Goal: Information Seeking & Learning: Learn about a topic

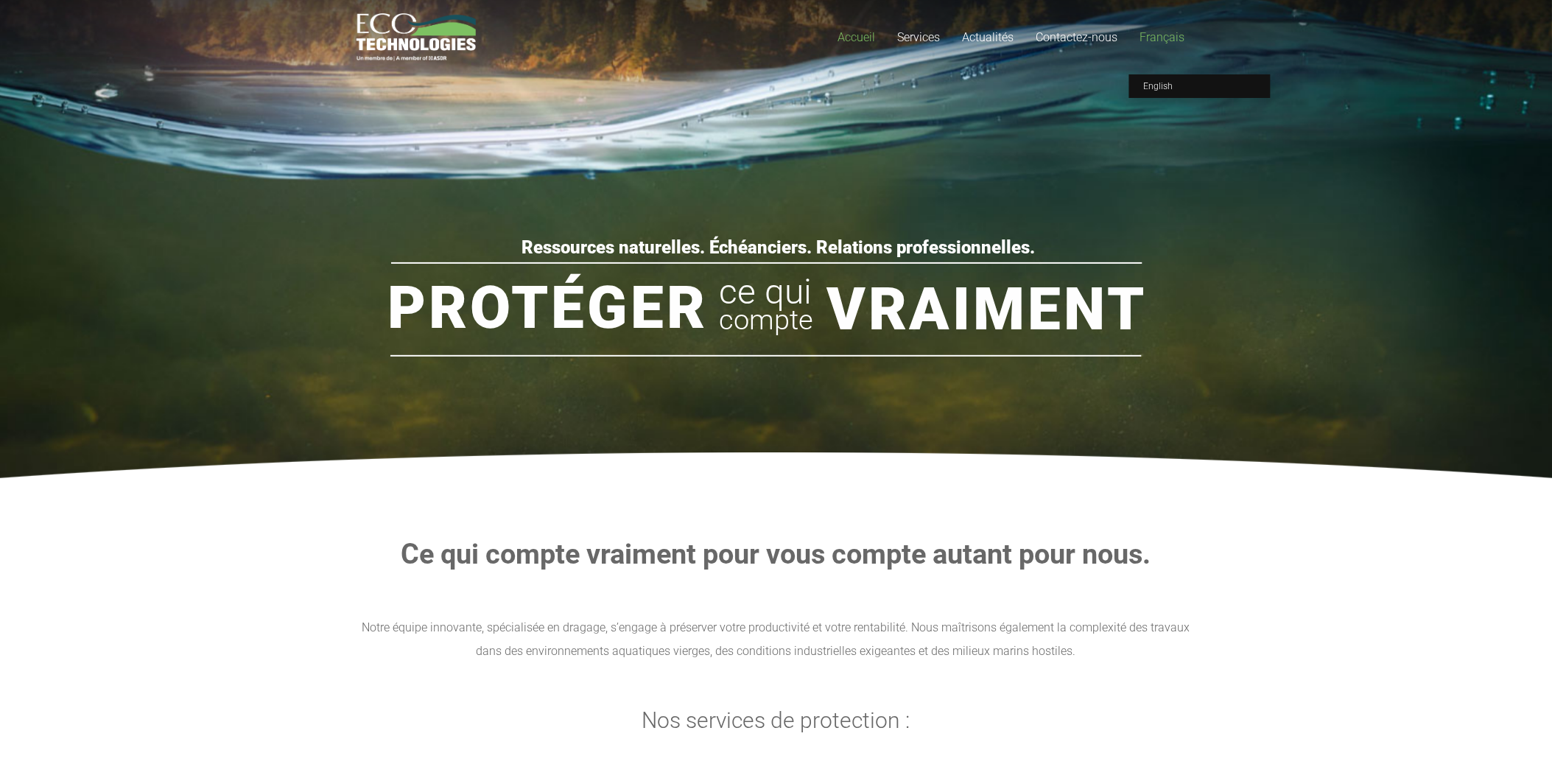
click at [1174, 35] on span "Français" at bounding box center [1162, 37] width 45 height 14
click at [1162, 88] on span "English" at bounding box center [1158, 86] width 29 height 10
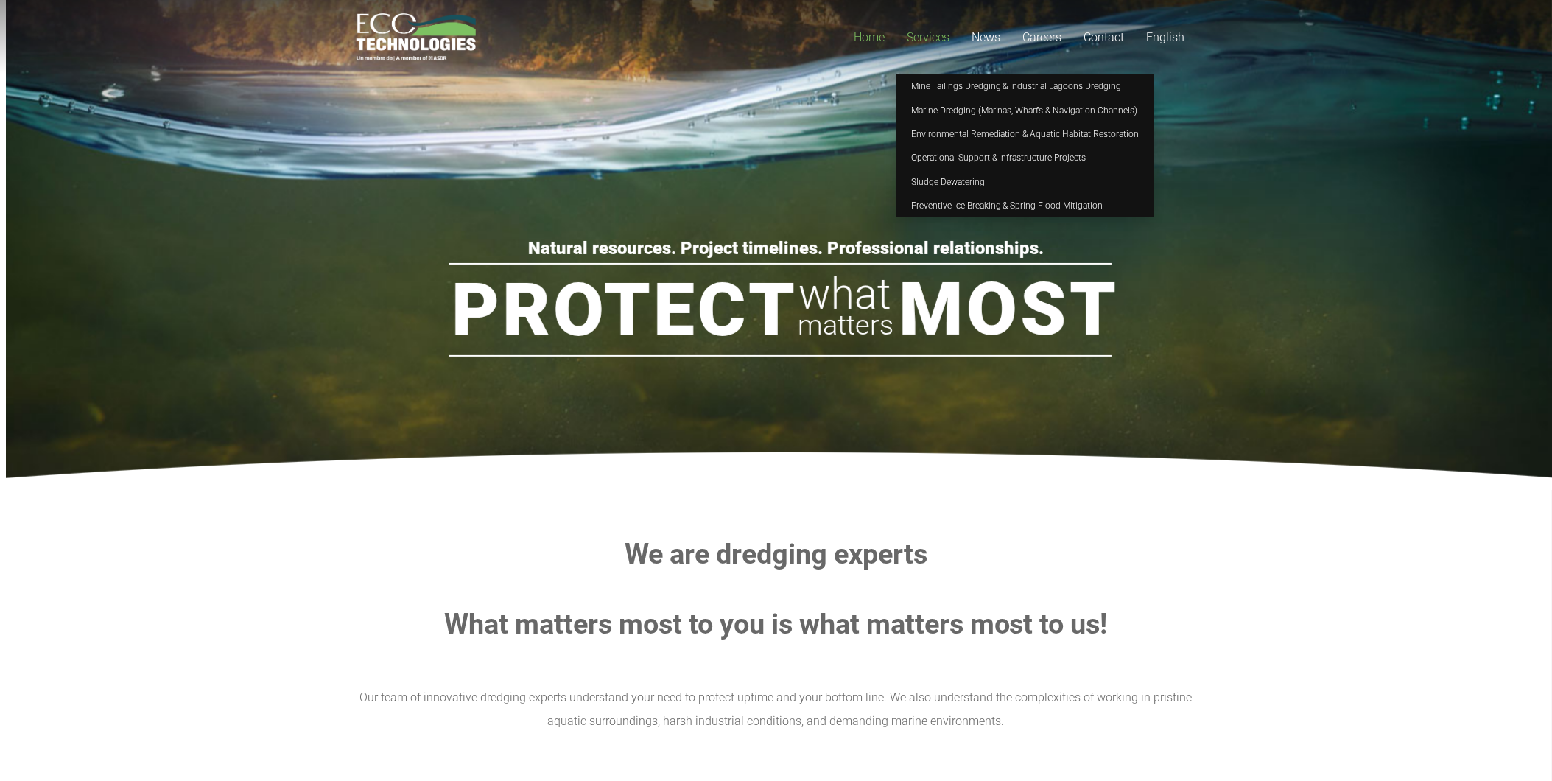
click at [942, 39] on span "Services" at bounding box center [929, 37] width 43 height 14
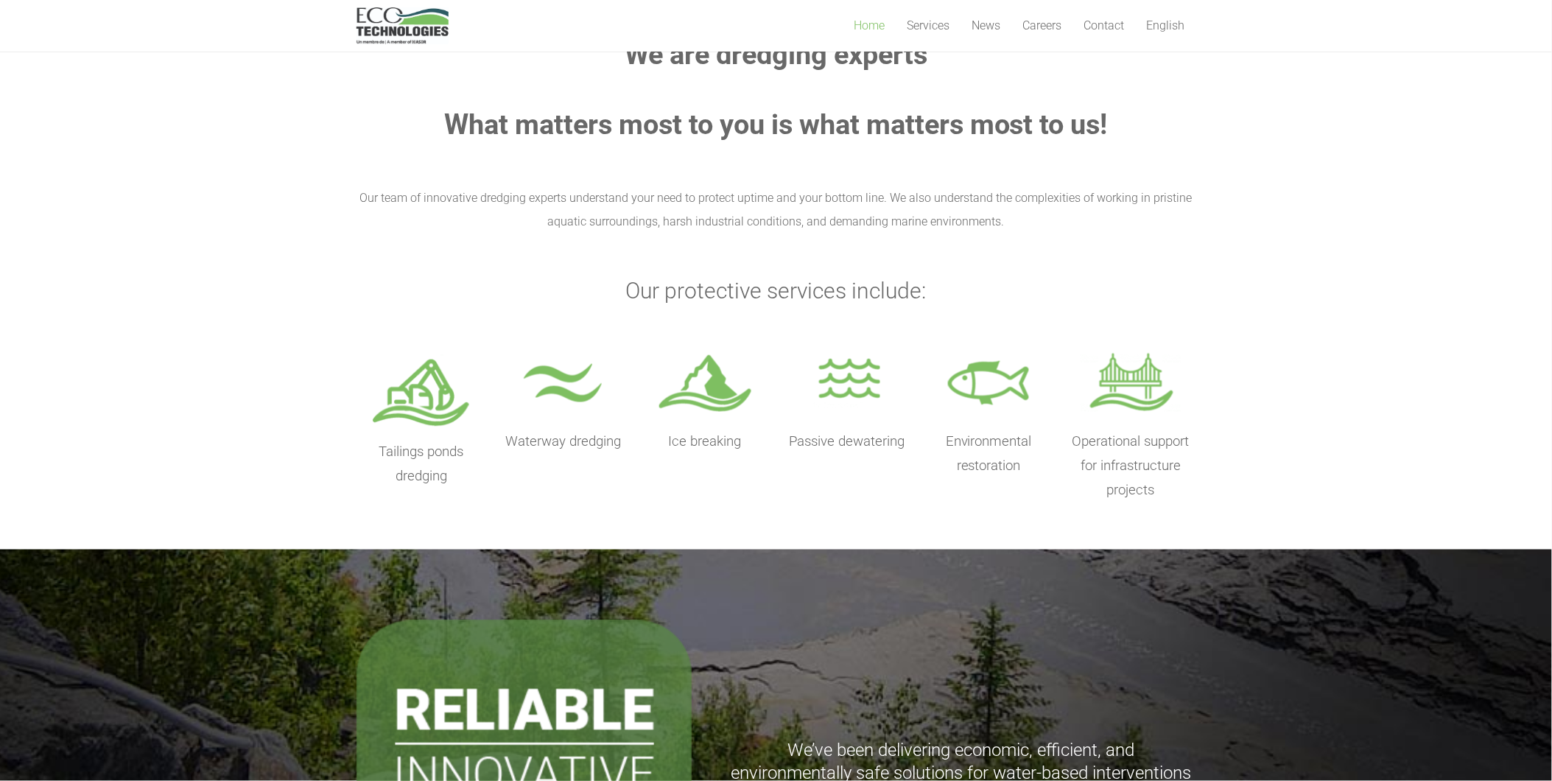
scroll to position [453, 0]
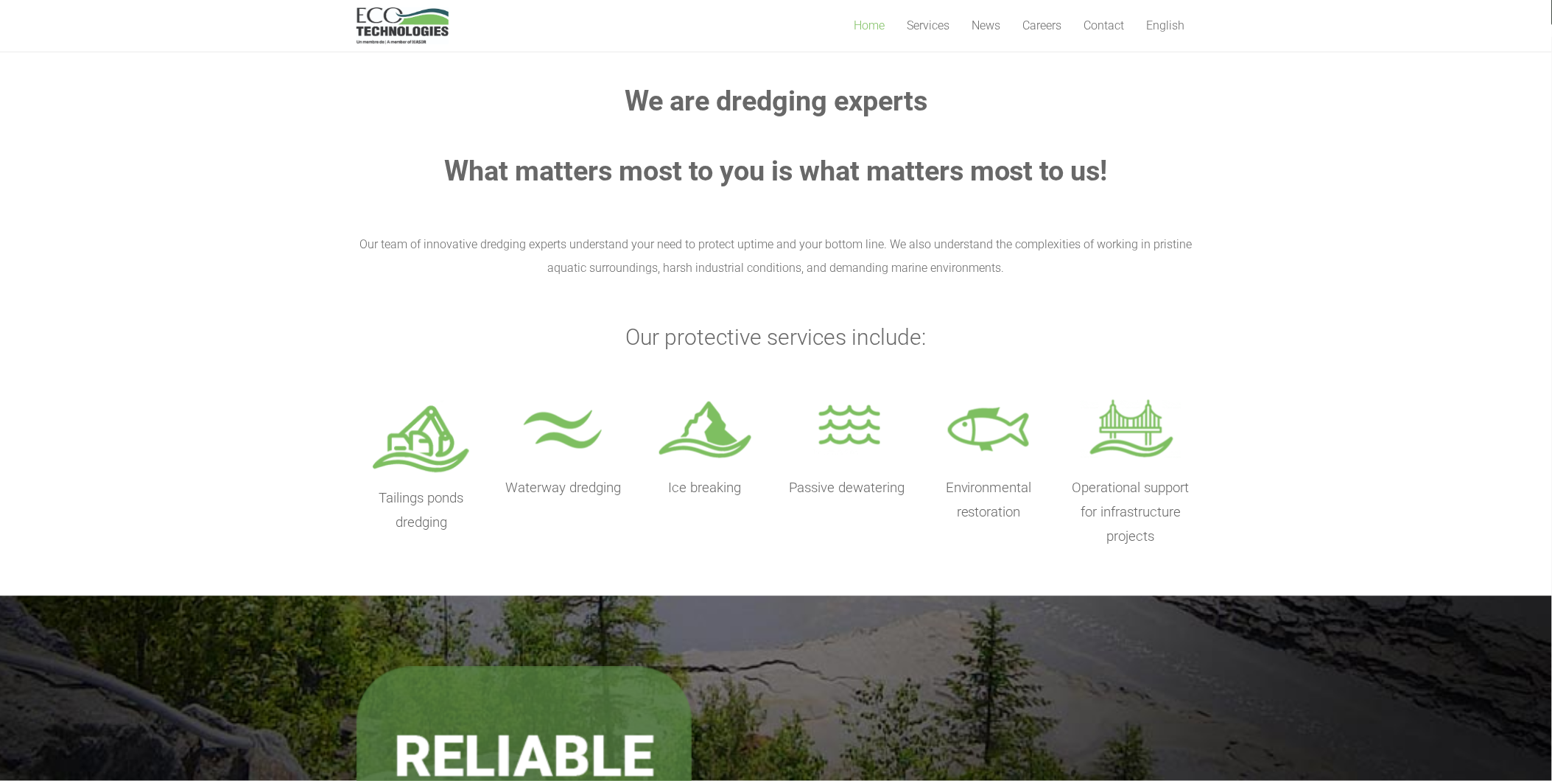
click at [424, 500] on span "Tailings ponds dredging" at bounding box center [421, 510] width 85 height 41
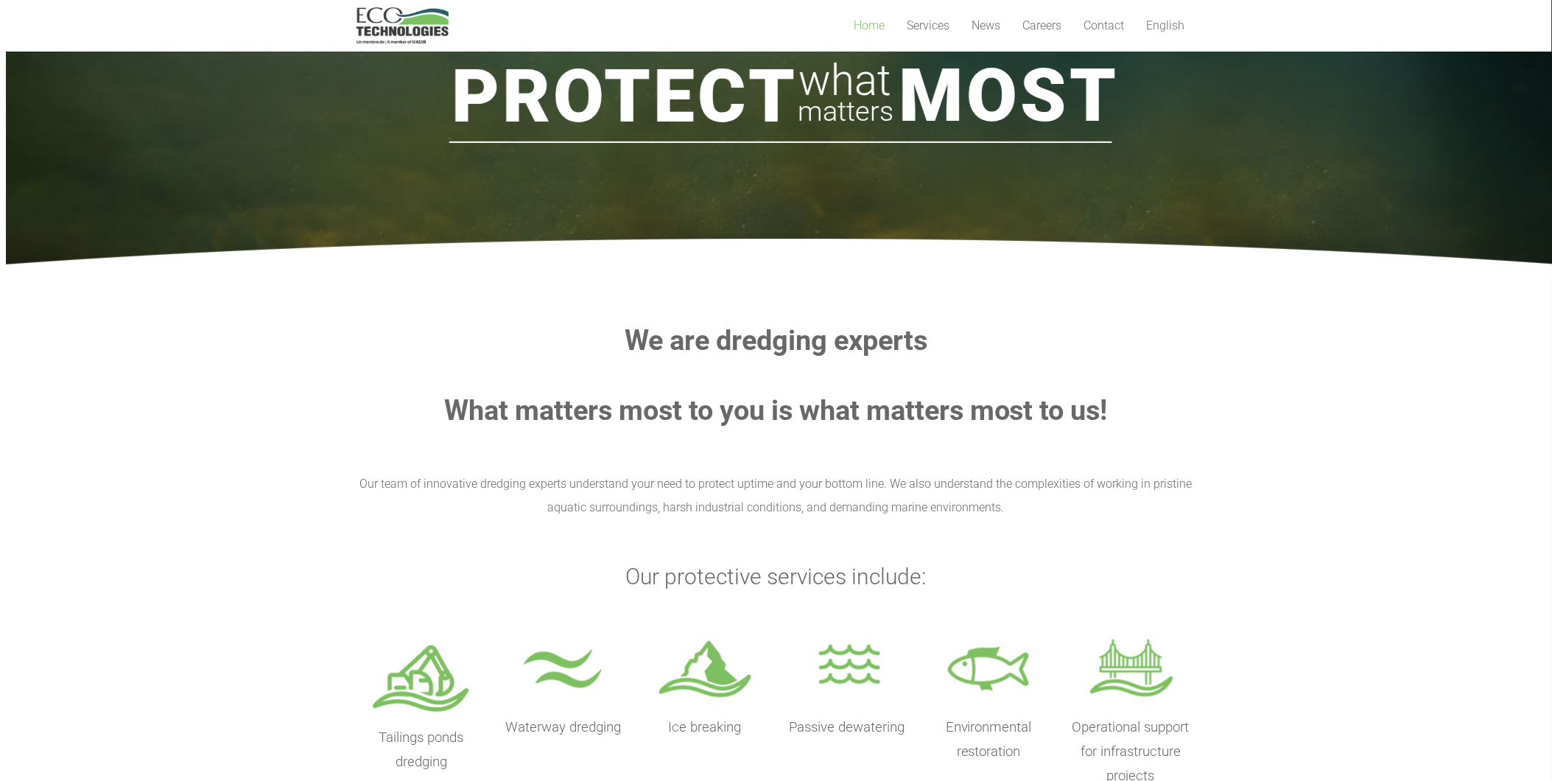
scroll to position [126, 0]
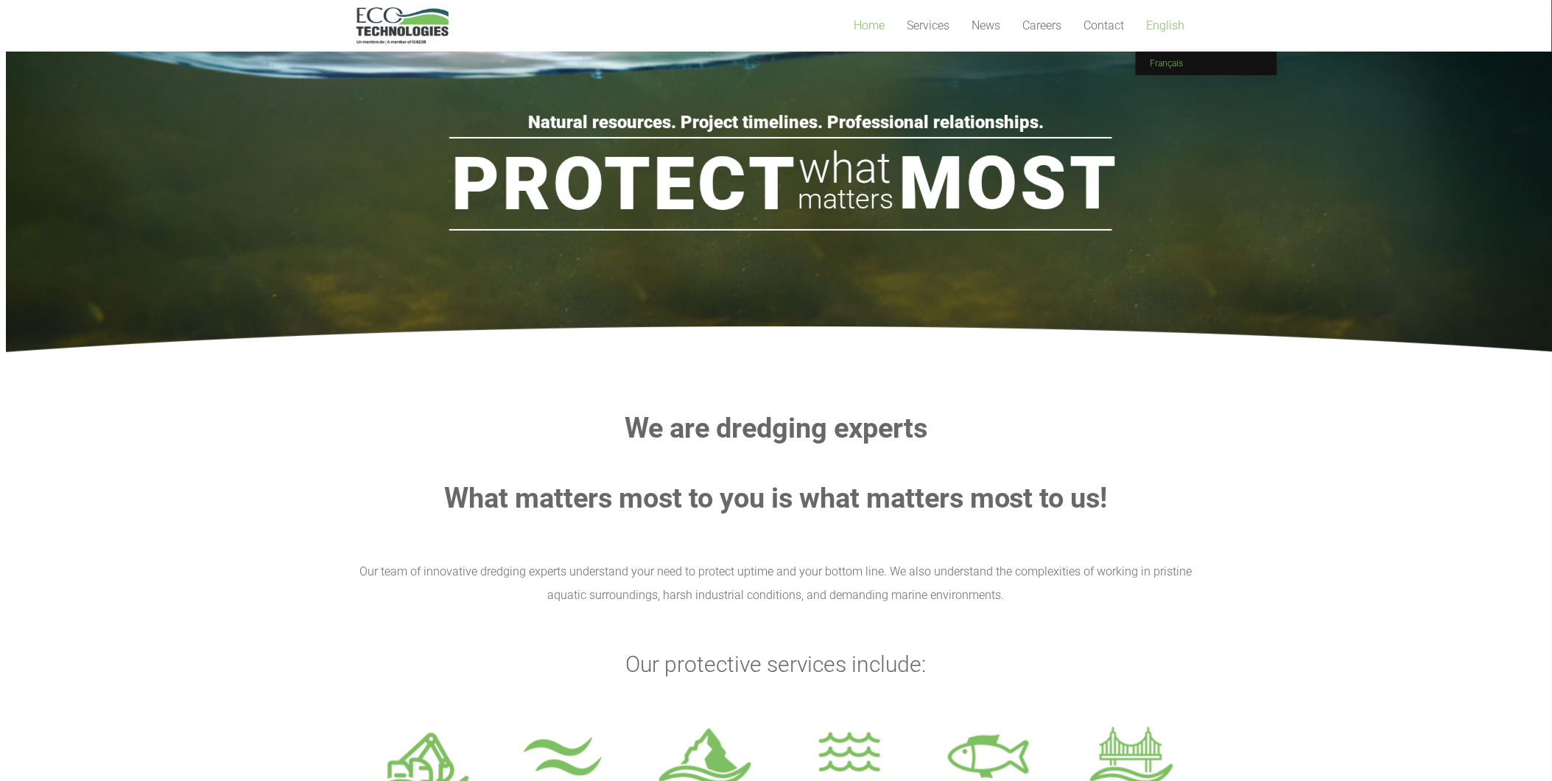
click at [1170, 63] on span "Français" at bounding box center [1167, 63] width 33 height 10
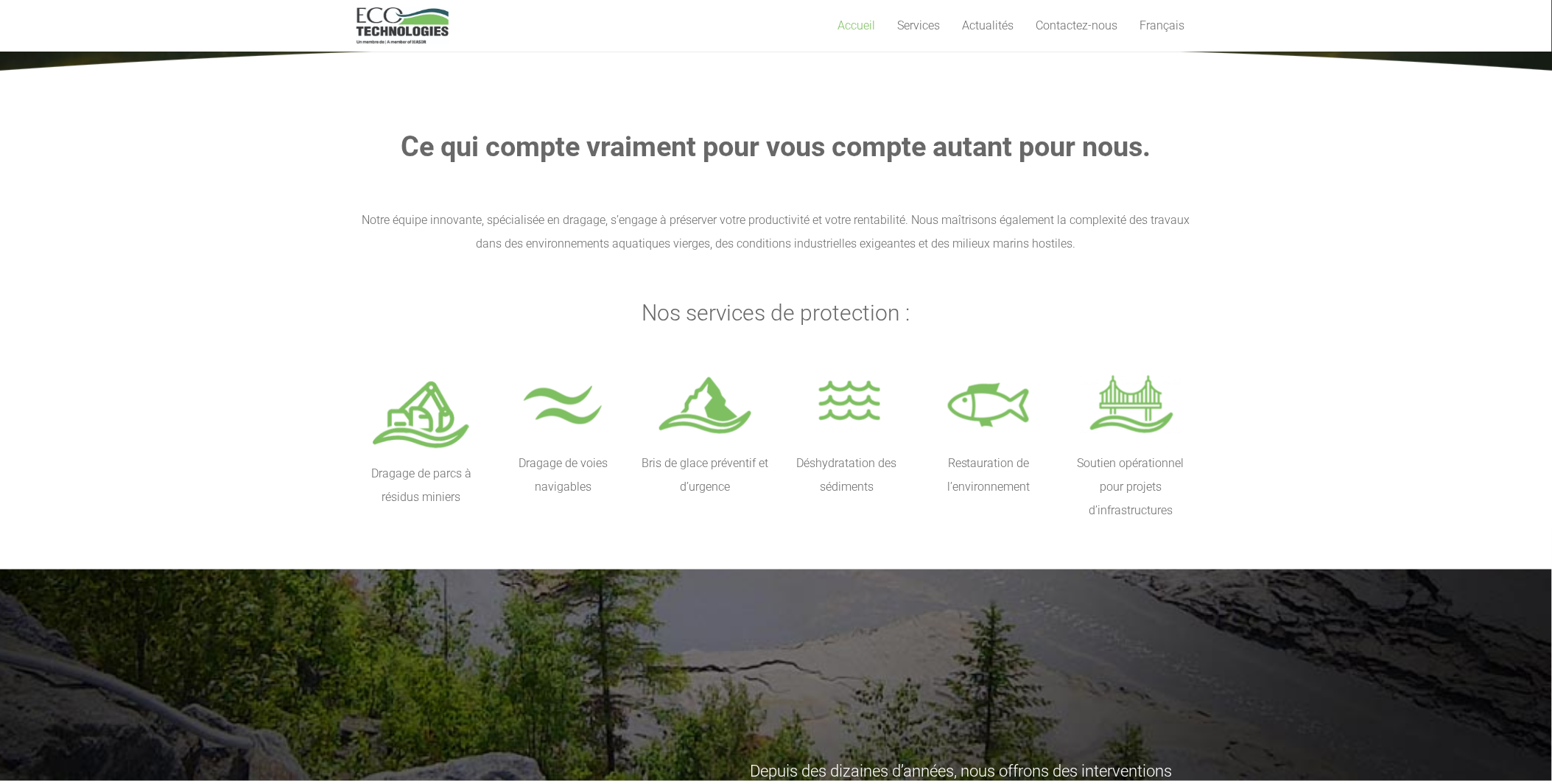
scroll to position [409, 0]
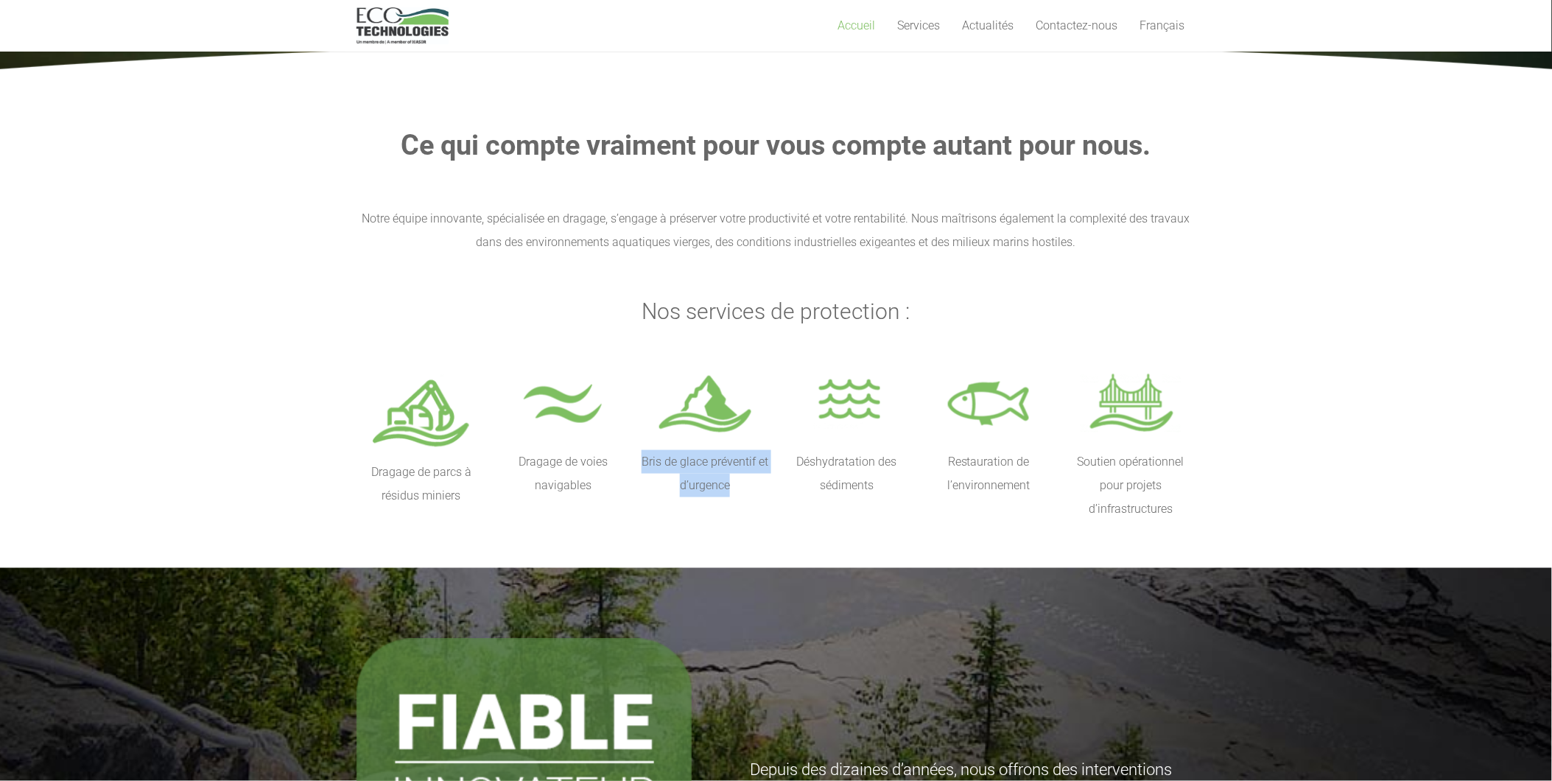
drag, startPoint x: 644, startPoint y: 460, endPoint x: 730, endPoint y: 481, distance: 88.6
click at [730, 481] on p "Bris de glace préventif et d’urgence" at bounding box center [705, 473] width 130 height 47
click at [1155, 63] on span "English" at bounding box center [1158, 63] width 29 height 10
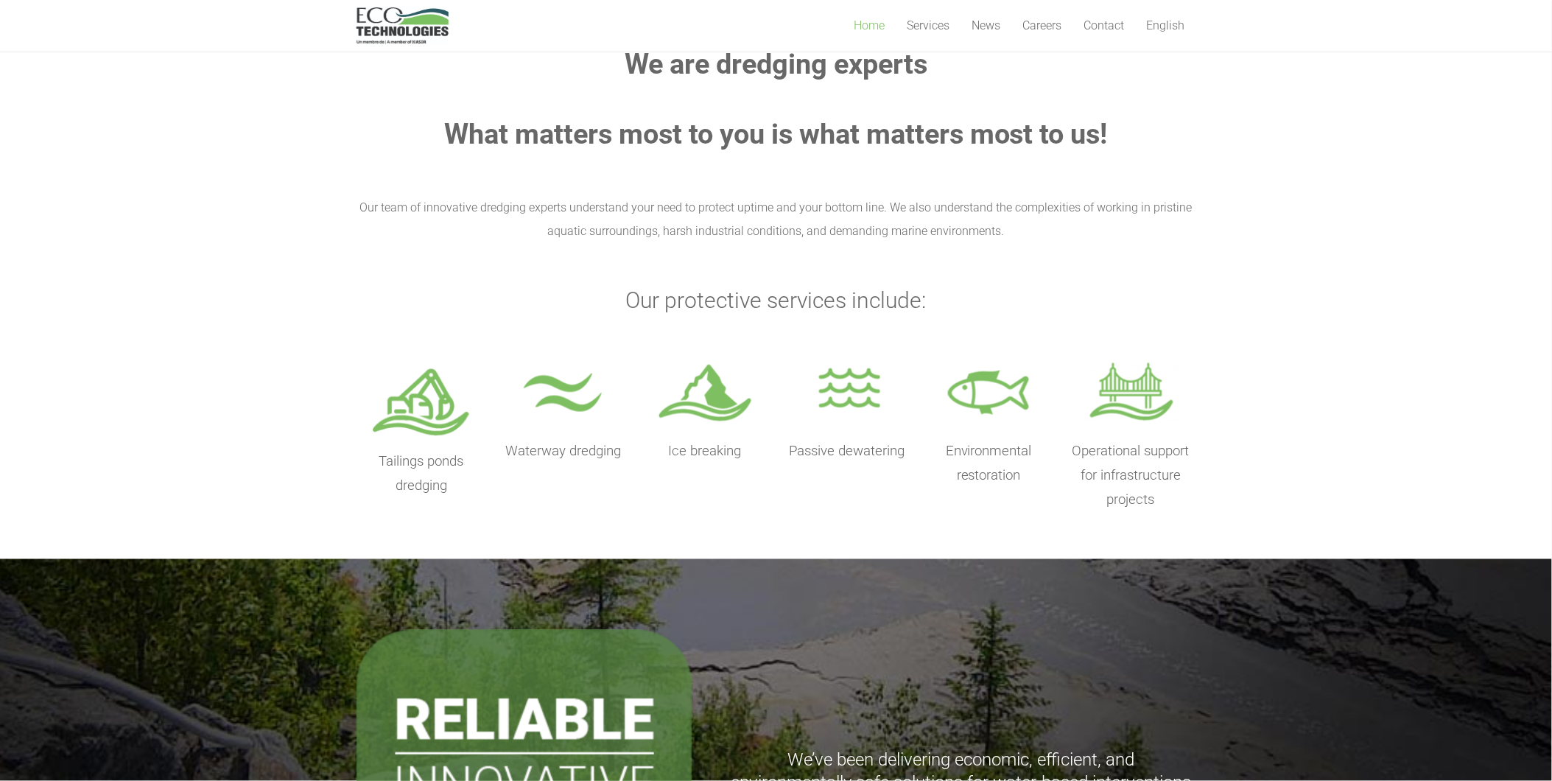
scroll to position [491, 0]
drag, startPoint x: 446, startPoint y: 490, endPoint x: 380, endPoint y: 466, distance: 69.9
click at [380, 466] on span "Tailings ponds dredging" at bounding box center [421, 472] width 85 height 41
copy span "Tailings ponds dredging"
drag, startPoint x: 620, startPoint y: 448, endPoint x: 510, endPoint y: 450, distance: 110.5
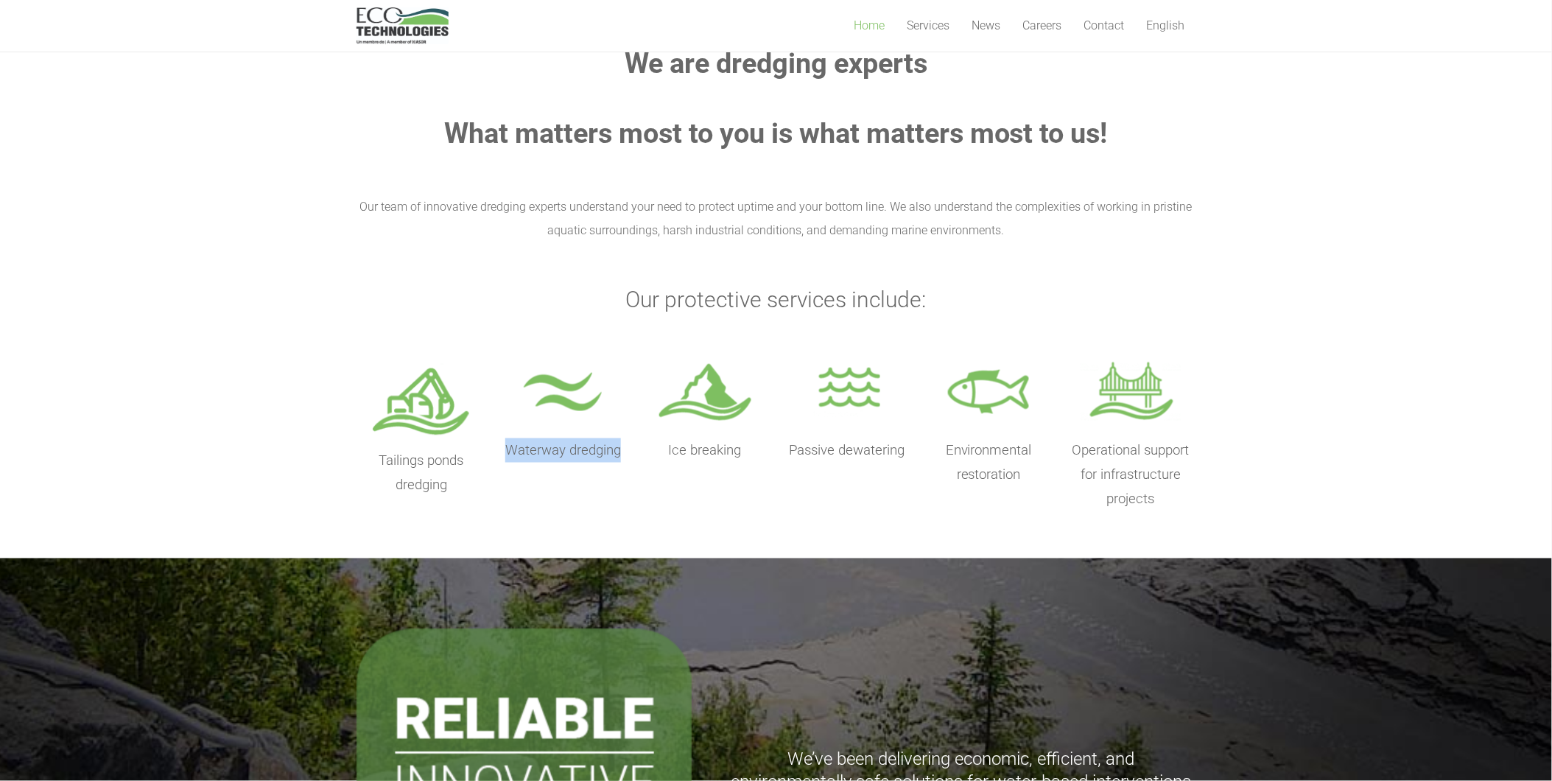
click at [510, 450] on span "Waterway dredging" at bounding box center [563, 450] width 116 height 16
copy span "Waterway dredging"
drag, startPoint x: 740, startPoint y: 453, endPoint x: 669, endPoint y: 453, distance: 70.7
click at [669, 453] on span "Ice breaking" at bounding box center [705, 450] width 73 height 16
copy span "Ice breaking"
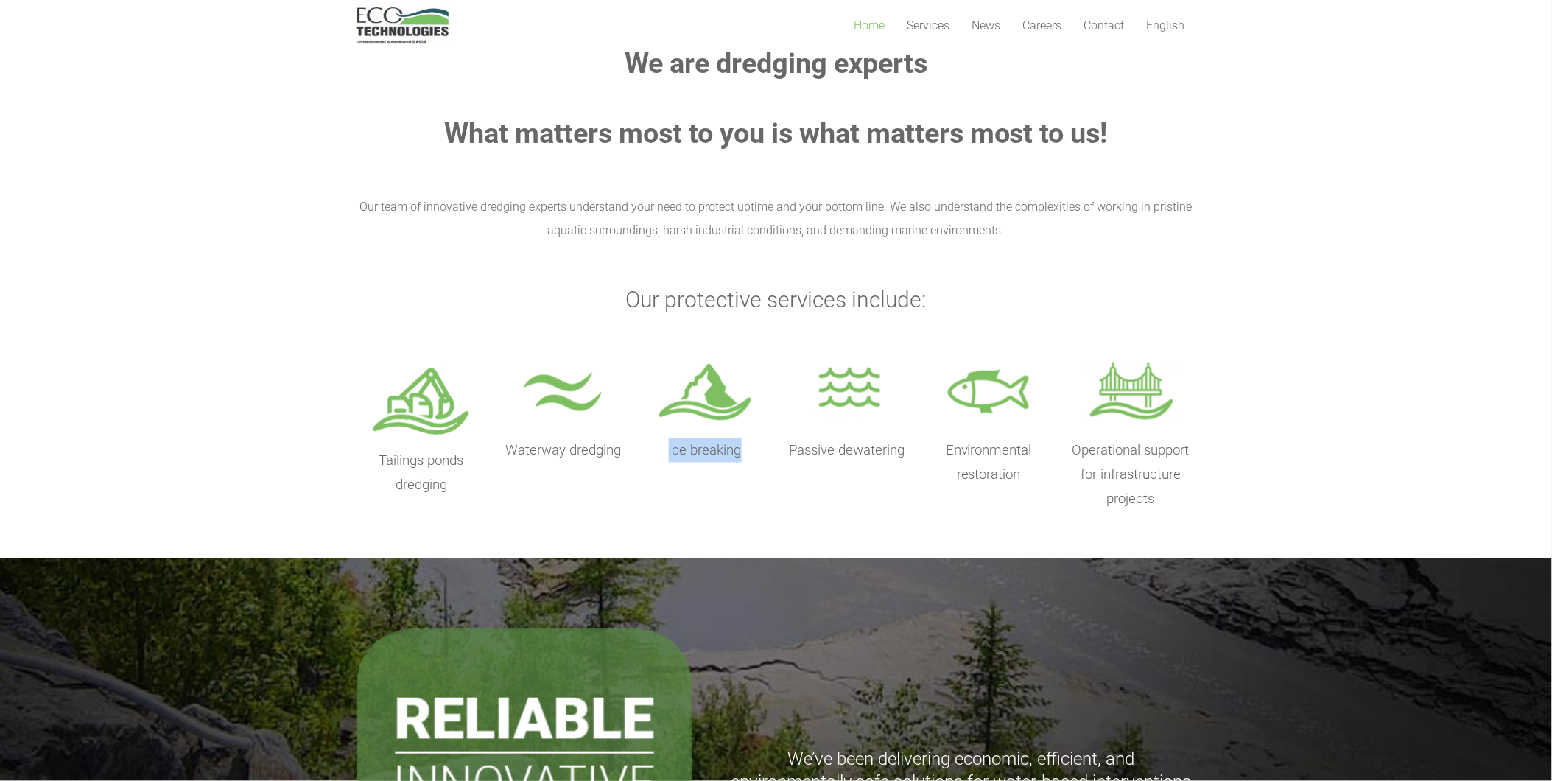
click at [925, 446] on p "Environmental restoration" at bounding box center [989, 462] width 130 height 49
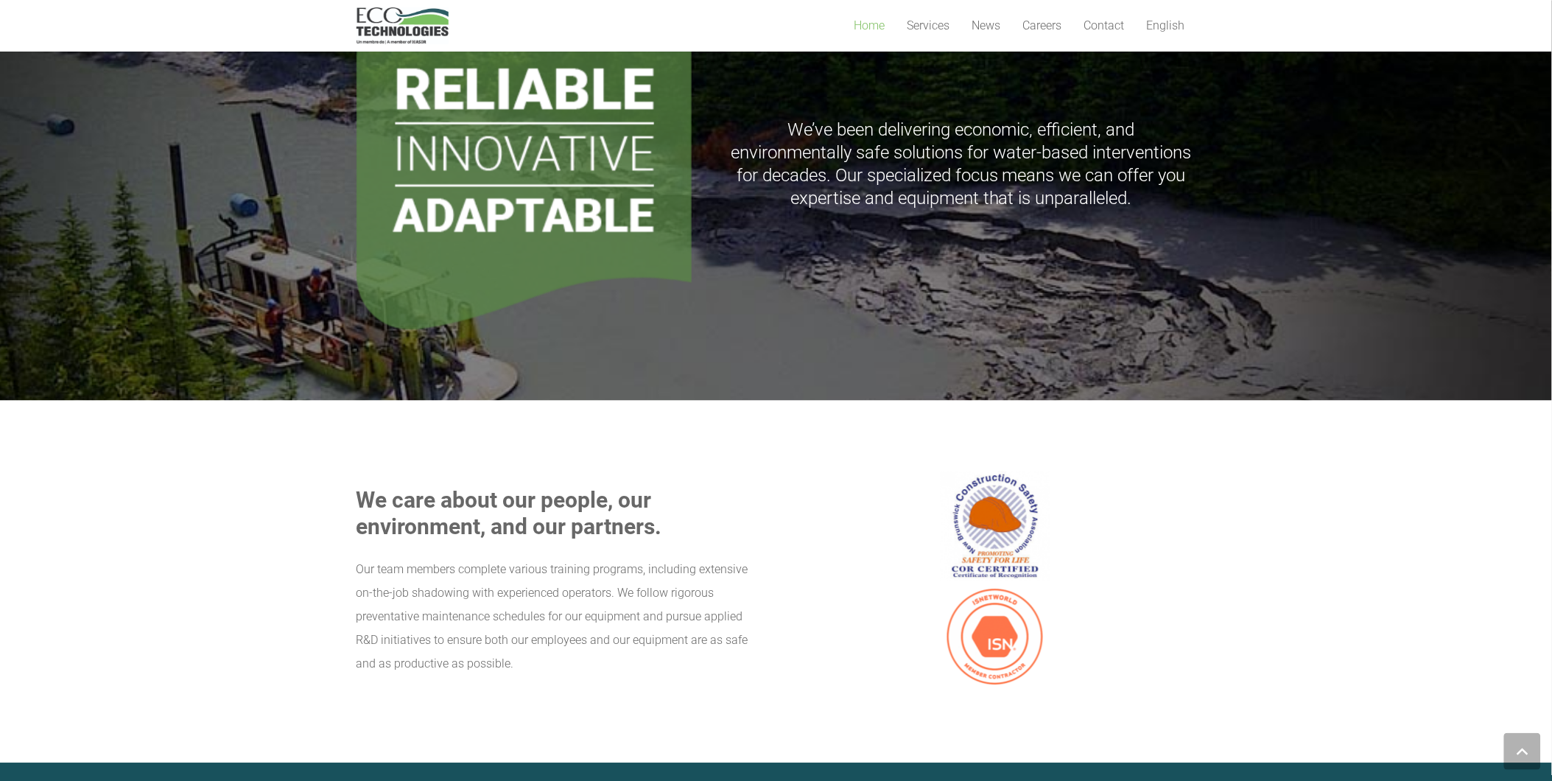
scroll to position [1227, 0]
